Goal: Task Accomplishment & Management: Use online tool/utility

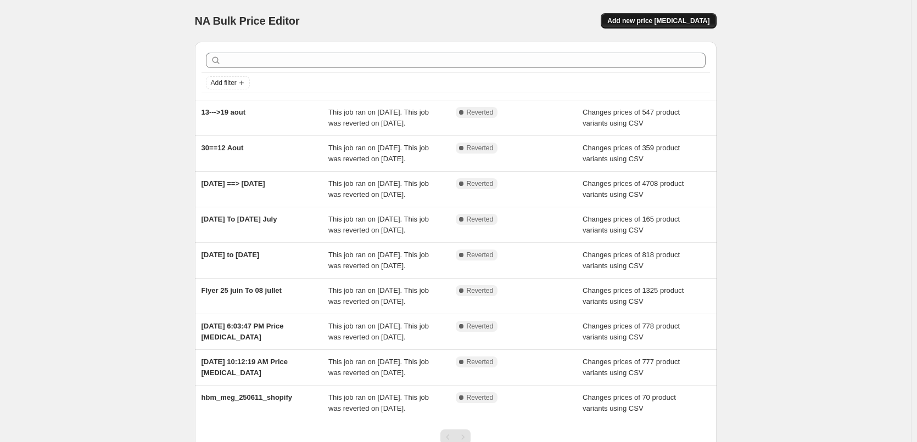
click at [668, 26] on button "Add new price [MEDICAL_DATA]" at bounding box center [657, 20] width 115 height 15
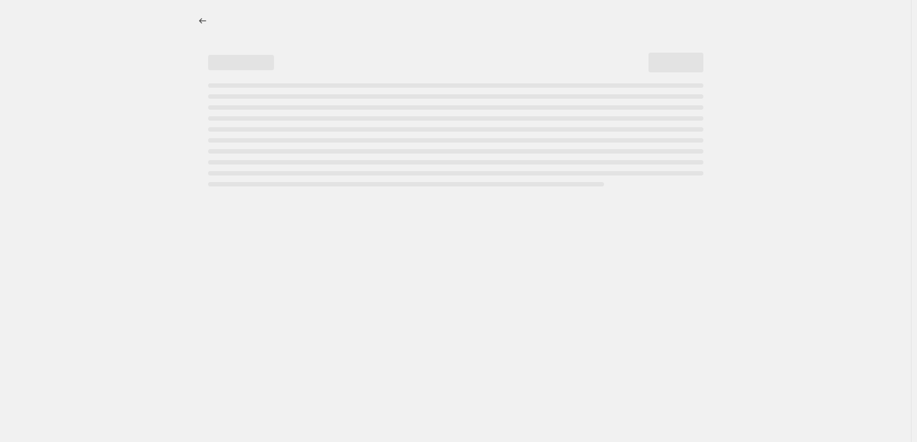
select select "percentage"
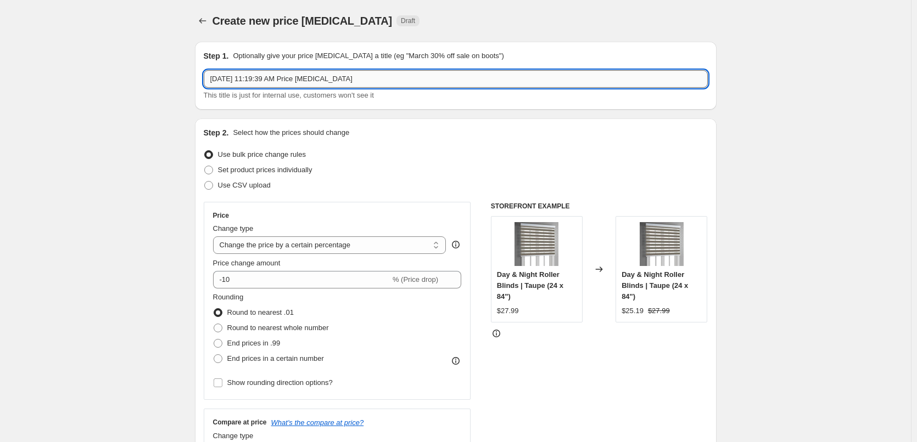
click at [306, 80] on input "[DATE] 11:19:39 AM Price [MEDICAL_DATA]" at bounding box center [456, 79] width 504 height 18
click at [306, 80] on input "[DATE] 11:19:39 AM Pri20++ce [MEDICAL_DATA]" at bounding box center [456, 79] width 504 height 18
type input "20==>26"
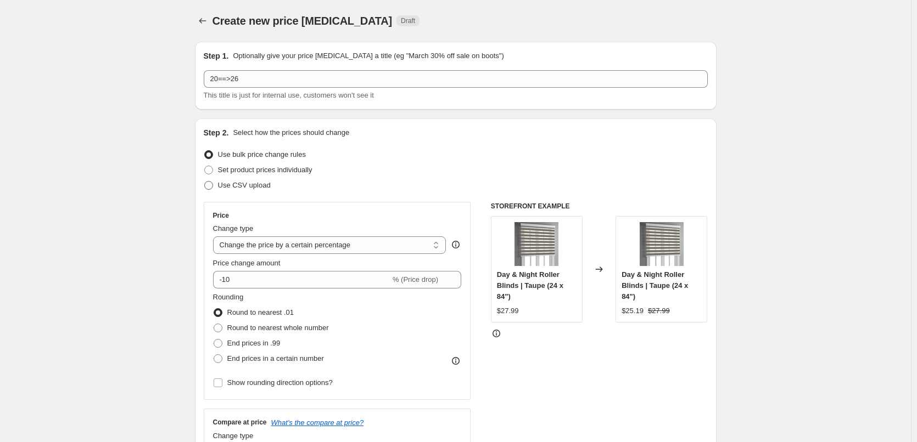
click at [212, 187] on span at bounding box center [208, 185] width 9 height 9
click at [205, 182] on input "Use CSV upload" at bounding box center [204, 181] width 1 height 1
radio input "true"
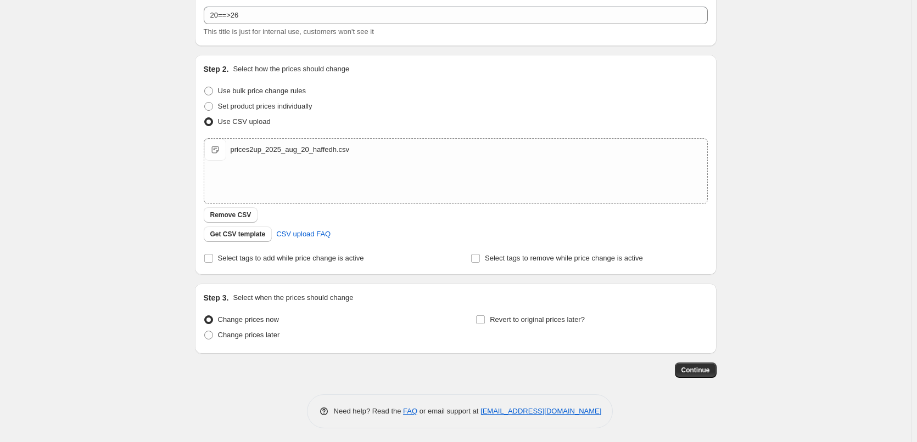
scroll to position [66, 0]
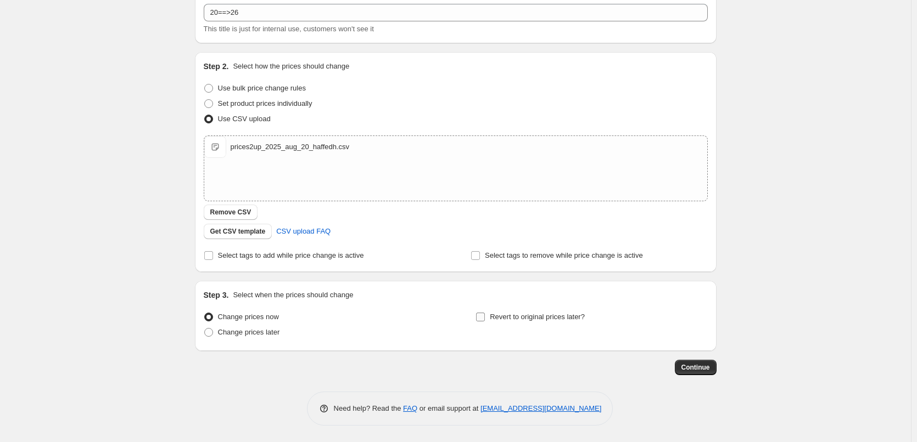
click at [484, 321] on input "Revert to original prices later?" at bounding box center [480, 317] width 9 height 9
checkbox input "true"
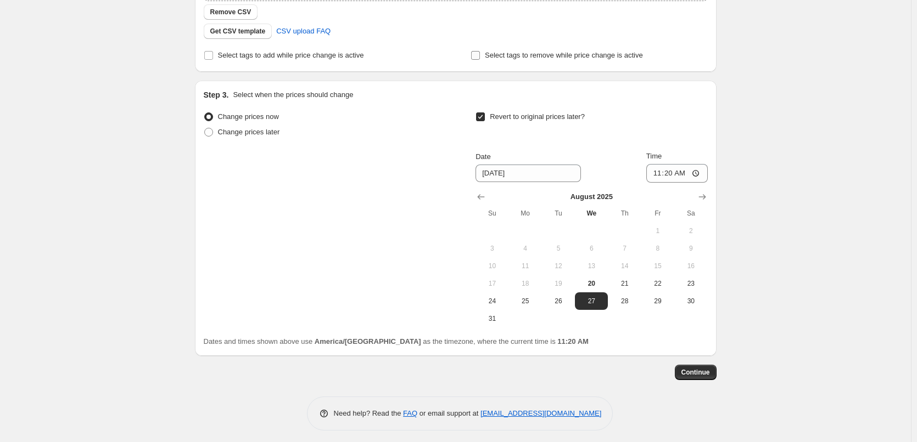
scroll to position [272, 0]
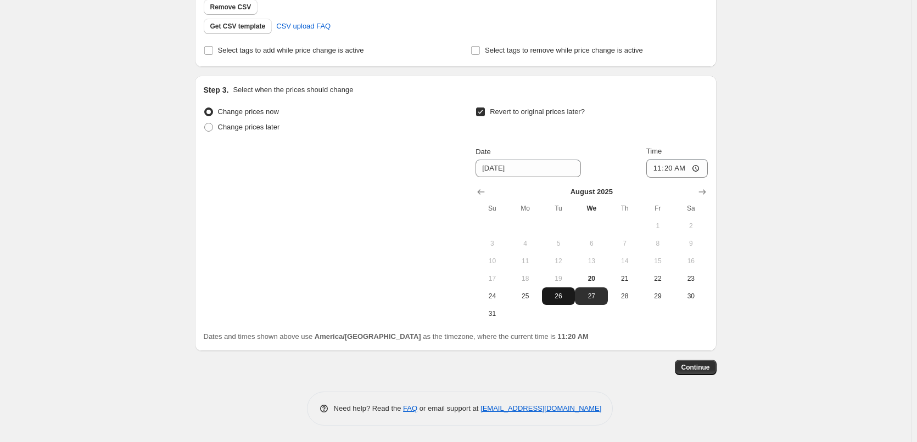
click at [565, 294] on span "26" at bounding box center [558, 296] width 24 height 9
type input "[DATE]"
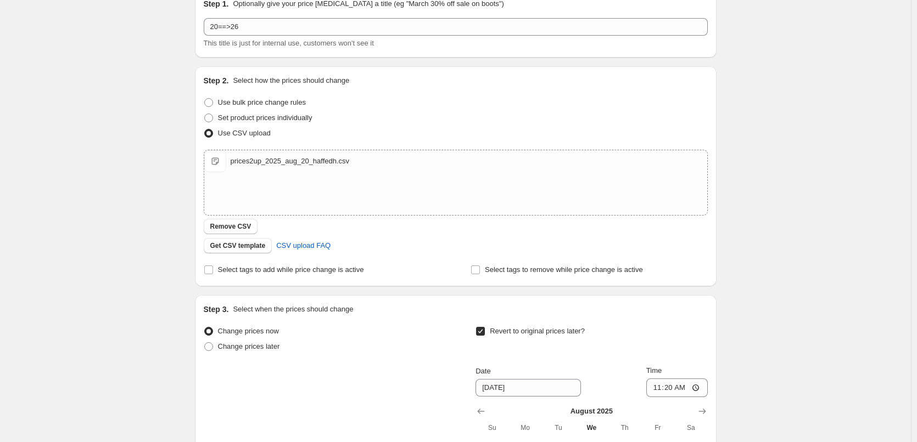
scroll to position [0, 0]
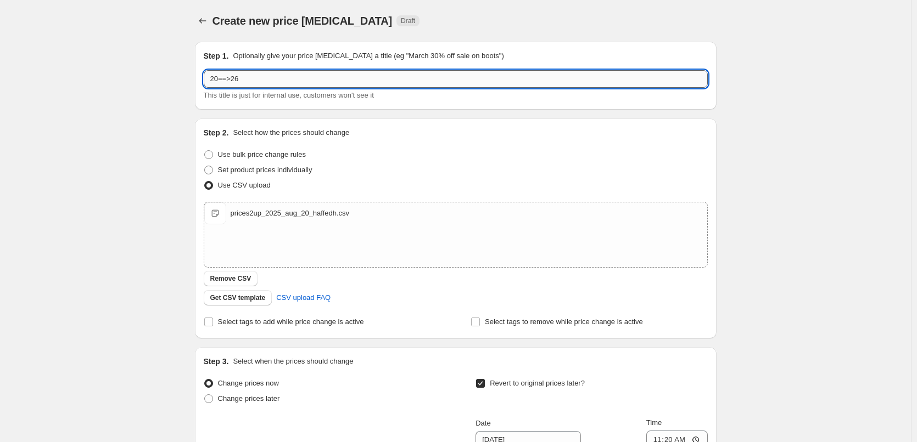
click at [213, 79] on input "20==>26" at bounding box center [456, 79] width 504 height 18
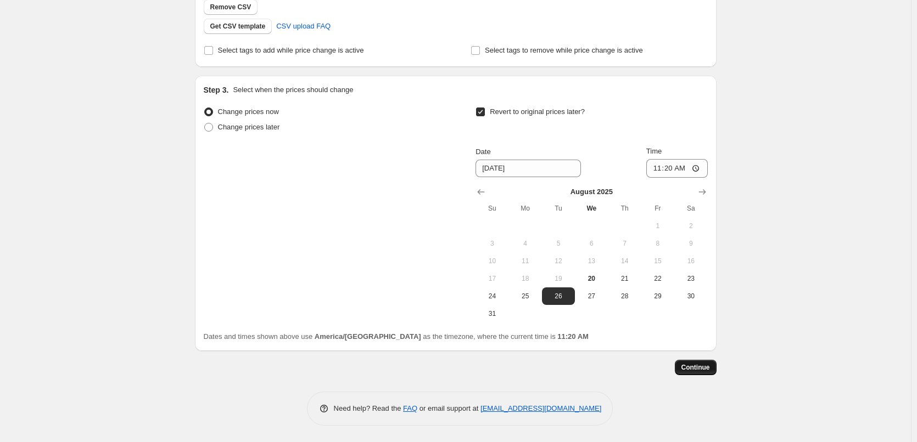
type input "Flyer 20==>26"
click at [684, 364] on button "Continue" at bounding box center [696, 367] width 42 height 15
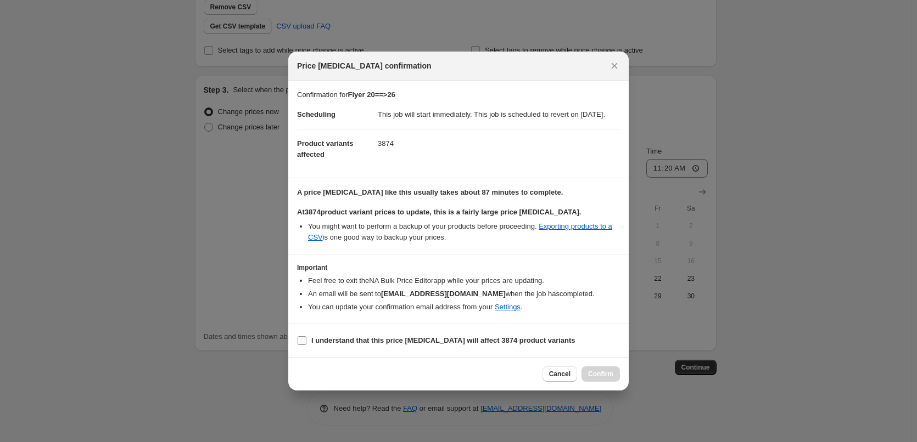
click at [301, 345] on input "I understand that this price [MEDICAL_DATA] will affect 3874 product variants" at bounding box center [301, 340] width 9 height 9
checkbox input "true"
click at [609, 382] on button "Confirm" at bounding box center [600, 374] width 38 height 15
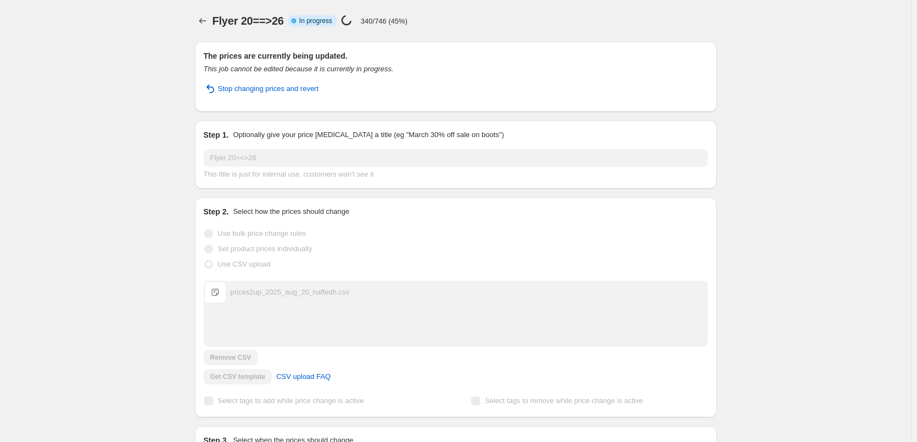
click at [809, 155] on div "Flyer 20==>26. This page is ready Flyer 20==>26 Info Partially complete In prog…" at bounding box center [455, 384] width 911 height 769
click at [148, 101] on div "Flyer 20==>26. This page is ready Flyer 20==>26 Info Partially complete In prog…" at bounding box center [455, 384] width 911 height 769
click at [125, 91] on div "Flyer 20==>26. This page is ready Flyer 20==>26 Info Partially complete In prog…" at bounding box center [455, 384] width 911 height 769
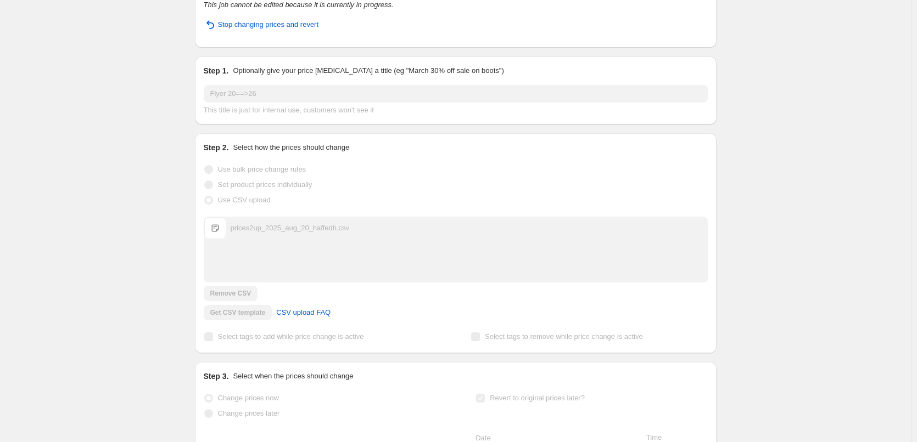
scroll to position [165, 0]
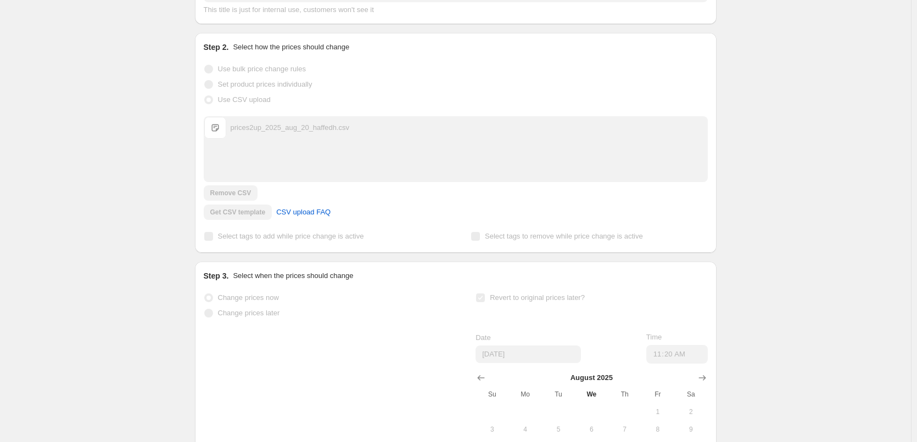
click at [147, 83] on div "Flyer 20==>26. This page is ready Flyer 20==>26 Info Partially complete In prog…" at bounding box center [455, 219] width 911 height 769
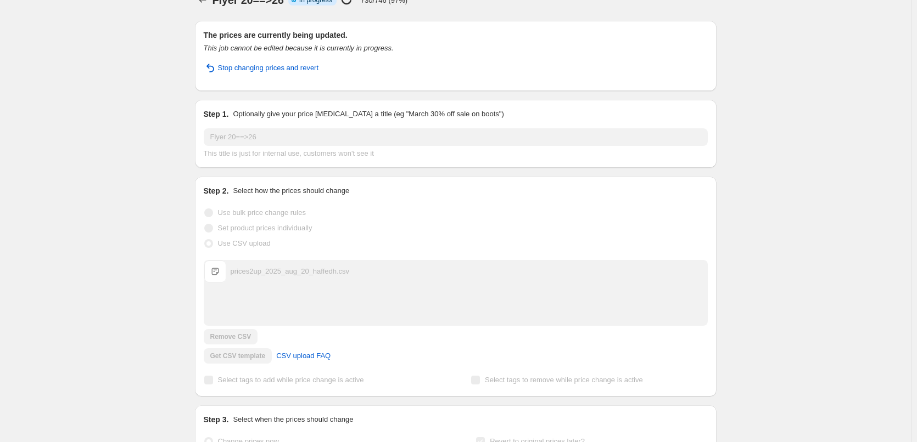
scroll to position [0, 0]
